Goal: Task Accomplishment & Management: Manage account settings

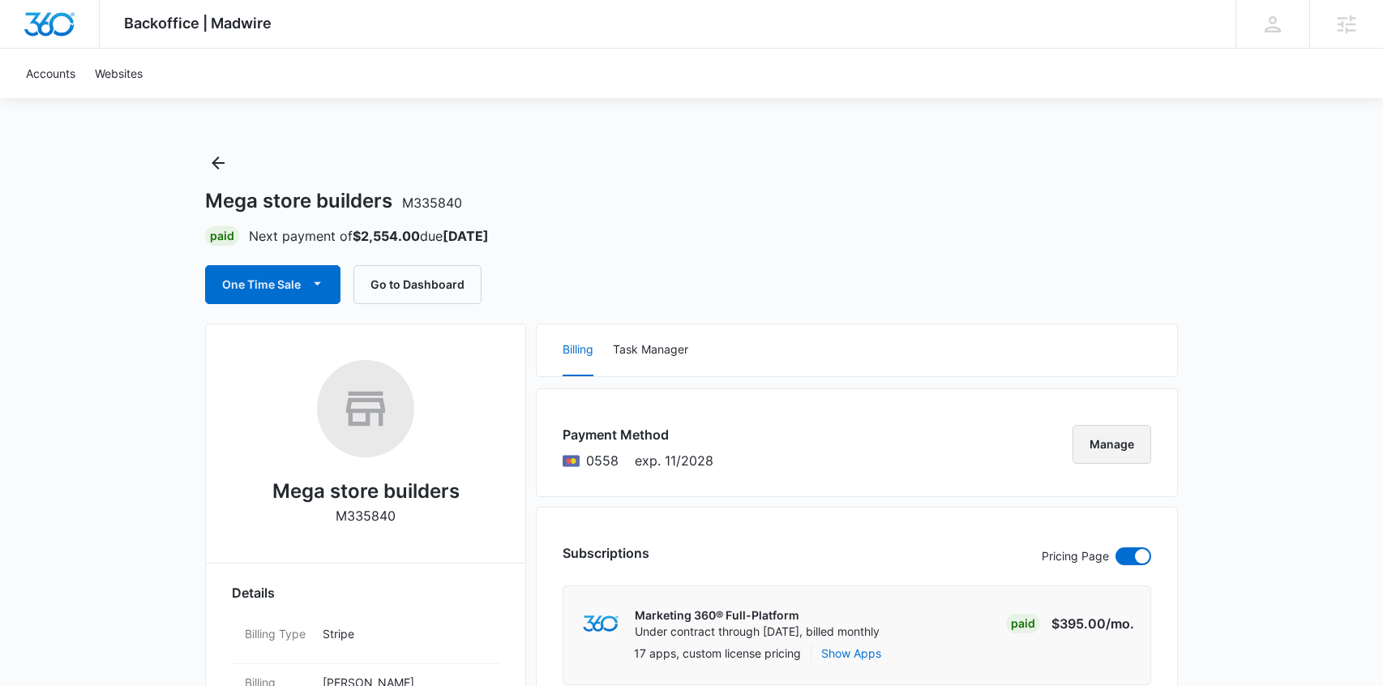
click at [1128, 444] on button "Manage" at bounding box center [1111, 444] width 79 height 39
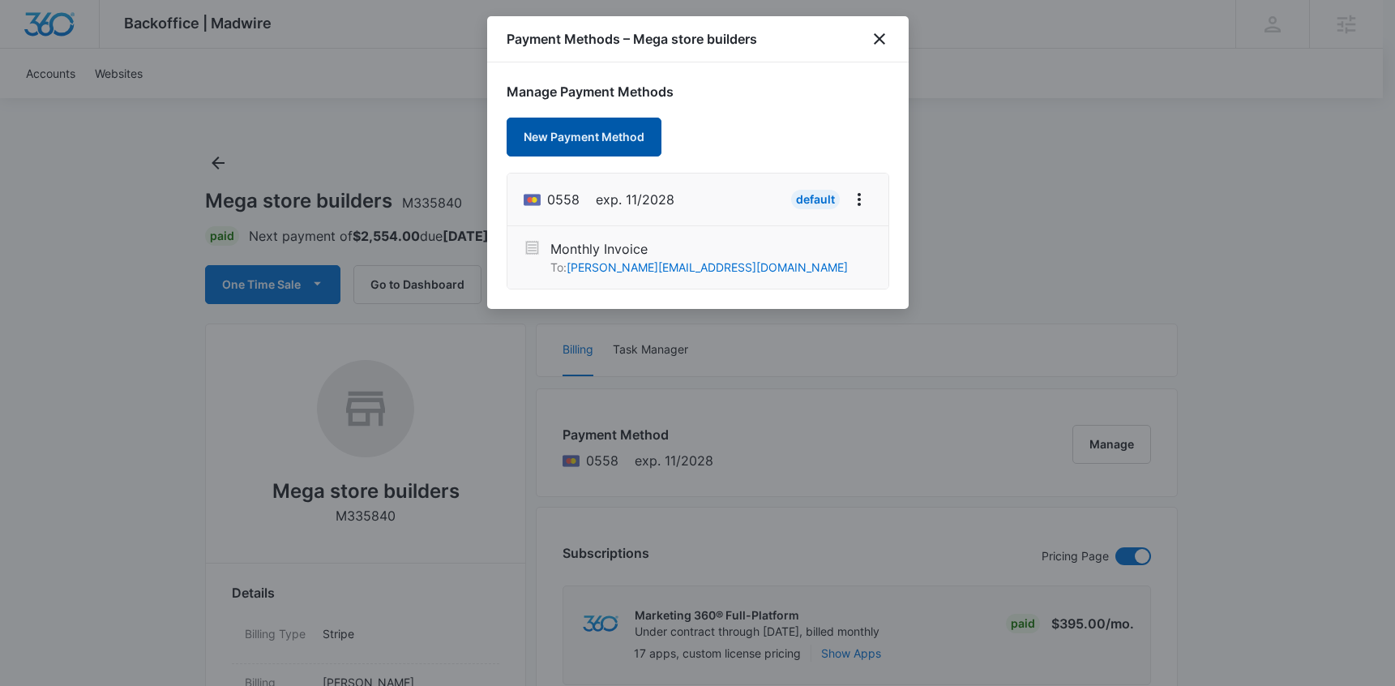
click at [593, 139] on button "New Payment Method" at bounding box center [584, 137] width 155 height 39
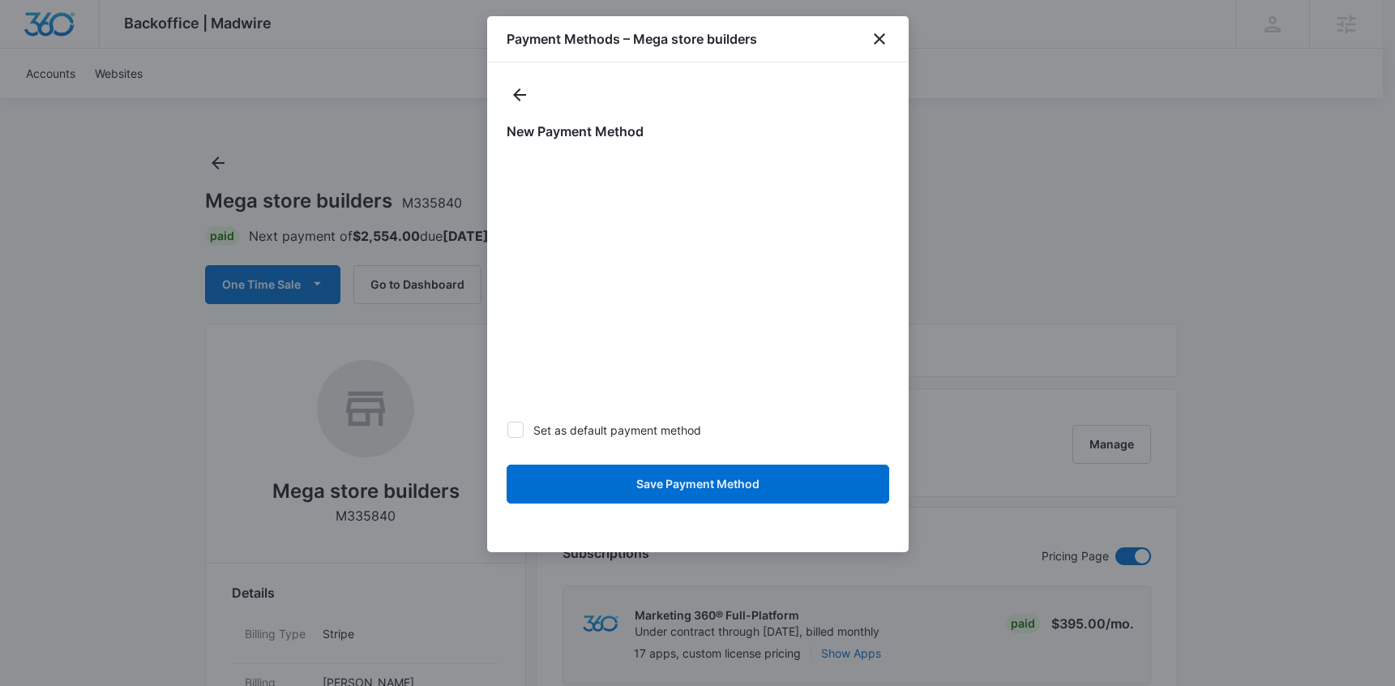
click at [819, 431] on label "Set as default payment method" at bounding box center [698, 430] width 383 height 17
click at [507, 430] on input "Set as default payment method" at bounding box center [507, 430] width 1 height 1
click at [518, 426] on icon at bounding box center [516, 429] width 10 height 7
click at [507, 430] on input "Set as default payment method" at bounding box center [507, 430] width 1 height 1
checkbox input "false"
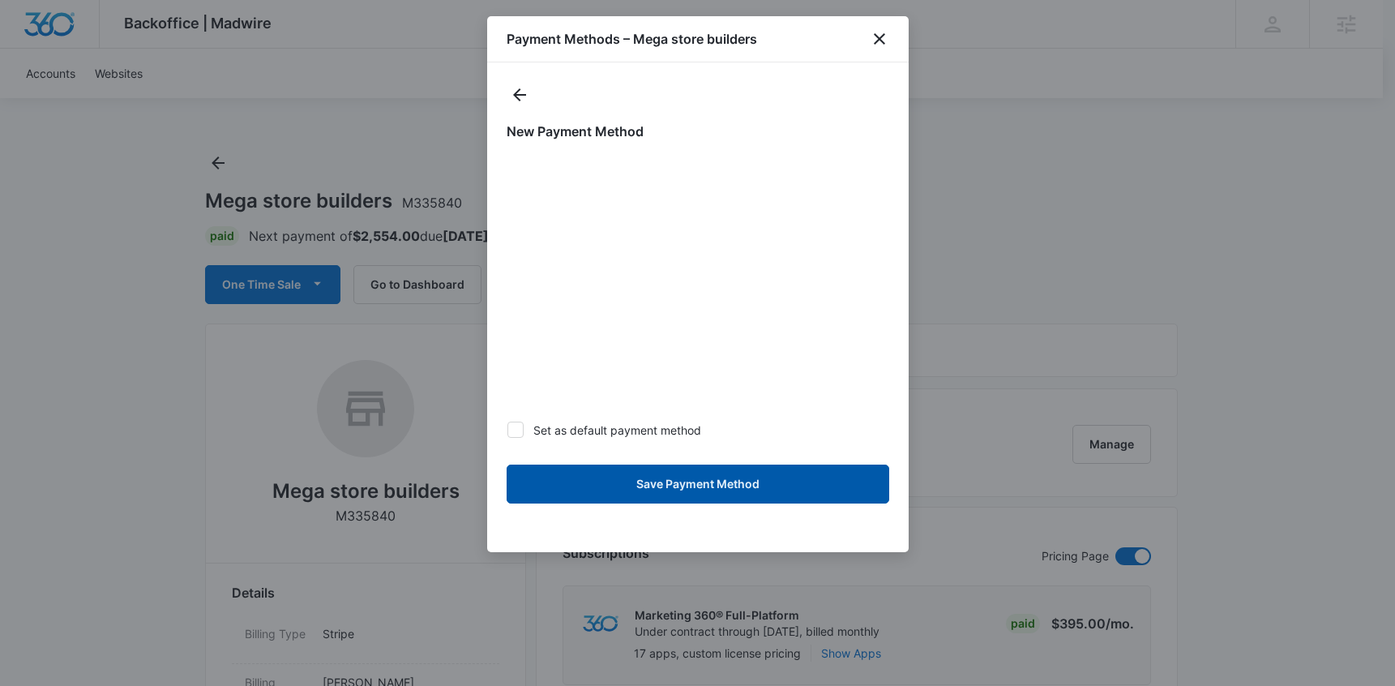
click at [724, 482] on button "Save Payment Method" at bounding box center [698, 483] width 383 height 39
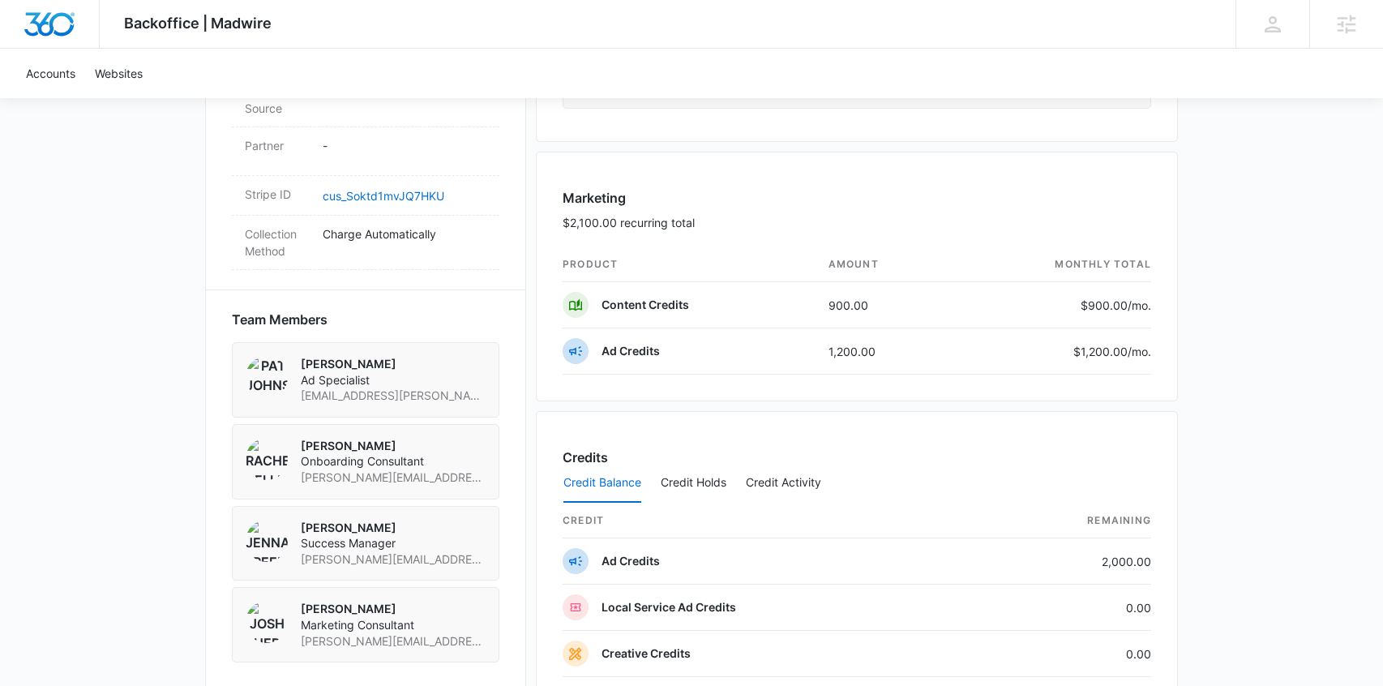
scroll to position [961, 0]
